Goal: Book appointment/travel/reservation

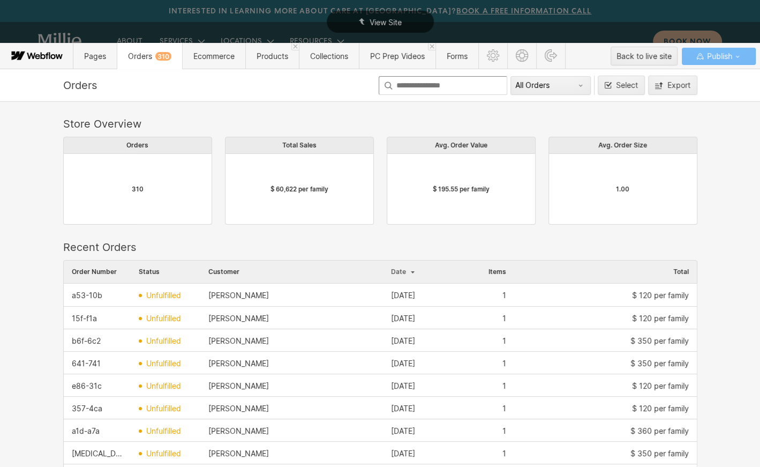
scroll to position [586, 634]
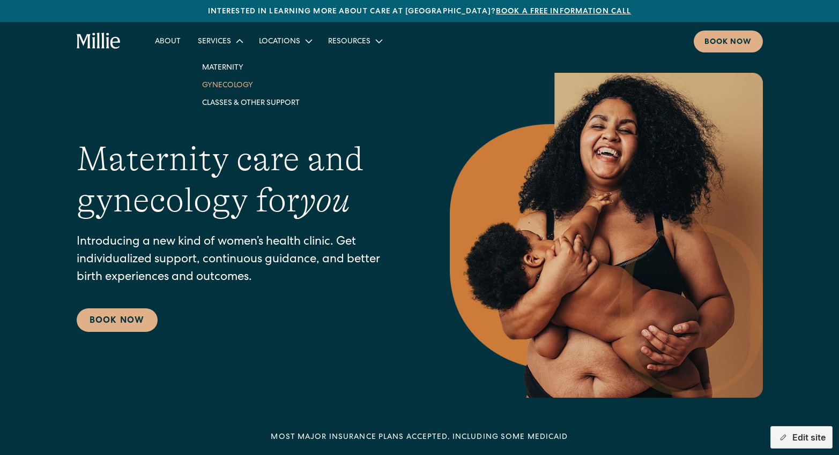
click at [231, 88] on link "Gynecology" at bounding box center [250, 85] width 115 height 18
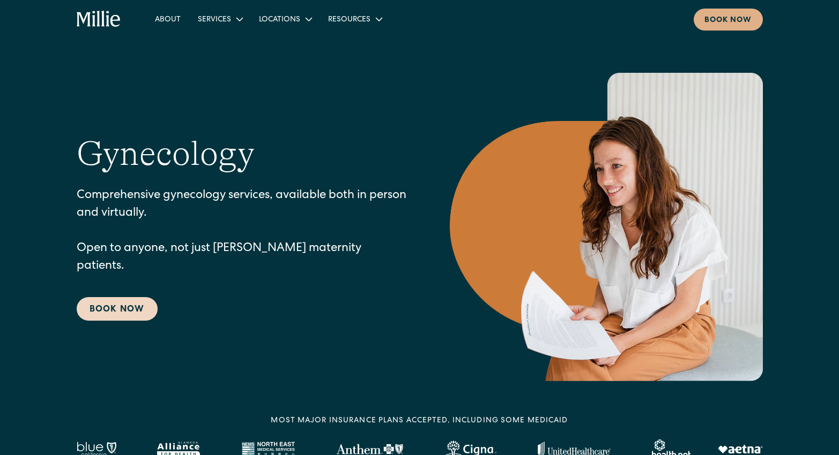
click at [139, 298] on link "Book Now" at bounding box center [117, 309] width 81 height 24
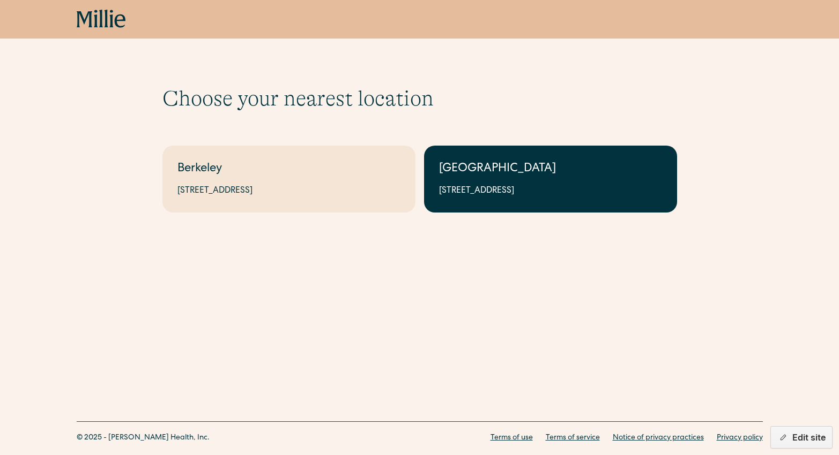
click at [475, 168] on div "South Bay" at bounding box center [550, 170] width 223 height 18
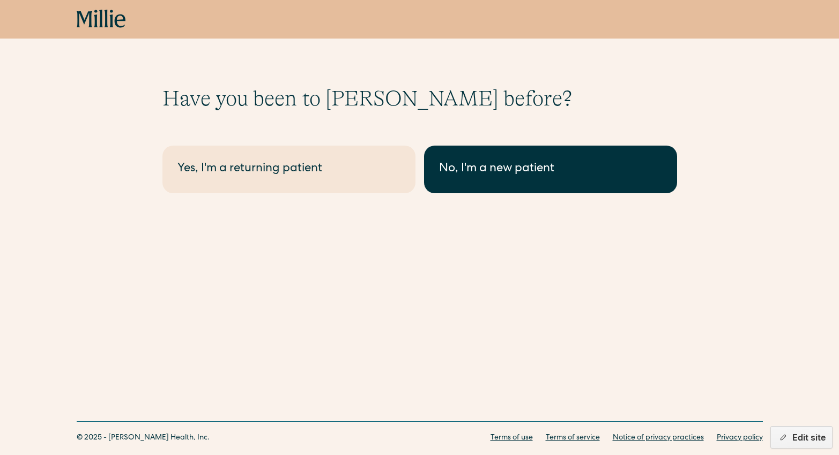
click at [481, 167] on div "No, I'm a new patient" at bounding box center [550, 170] width 223 height 18
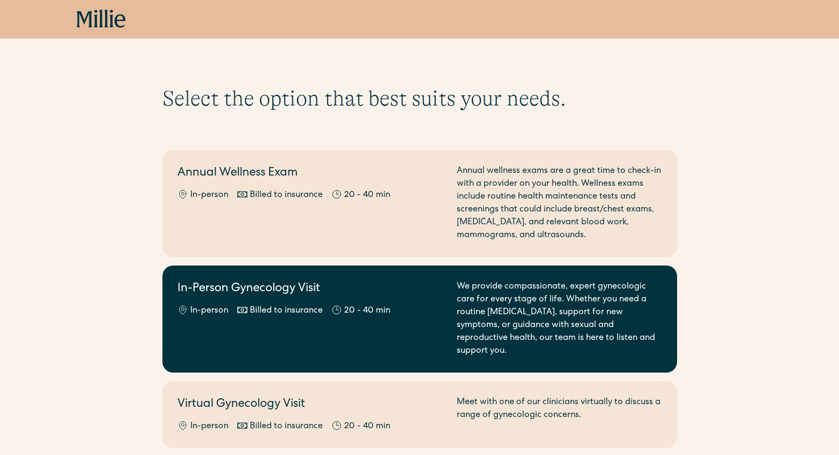
click at [249, 306] on div "Billed to insurance" at bounding box center [280, 311] width 86 height 13
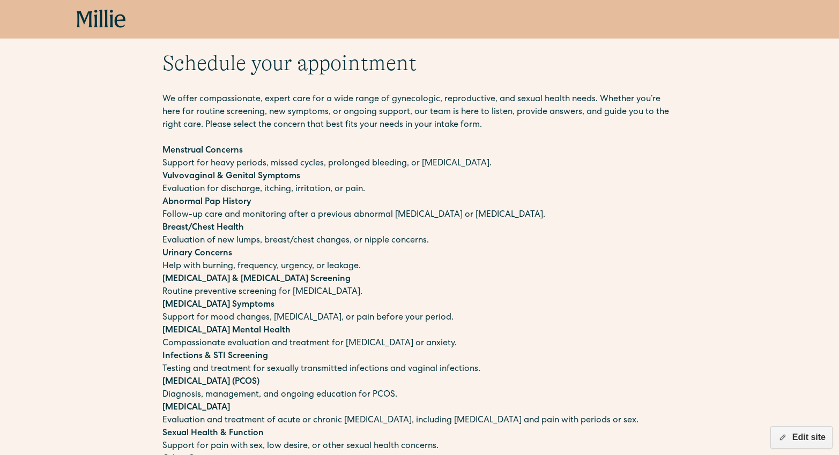
scroll to position [41, 0]
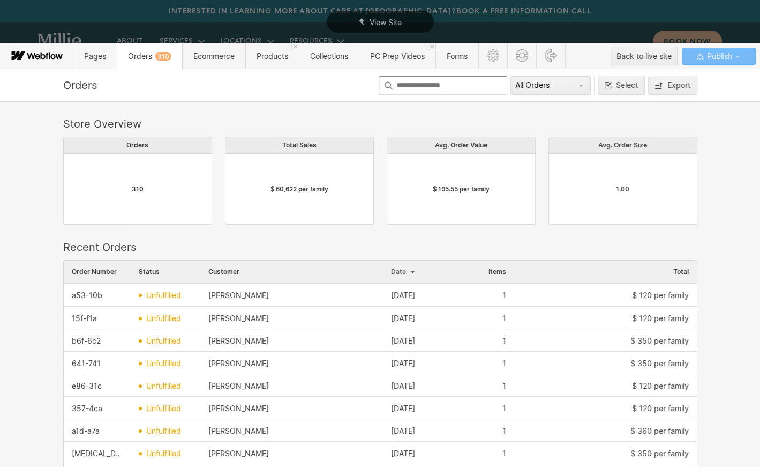
scroll to position [586, 634]
